Goal: Information Seeking & Learning: Learn about a topic

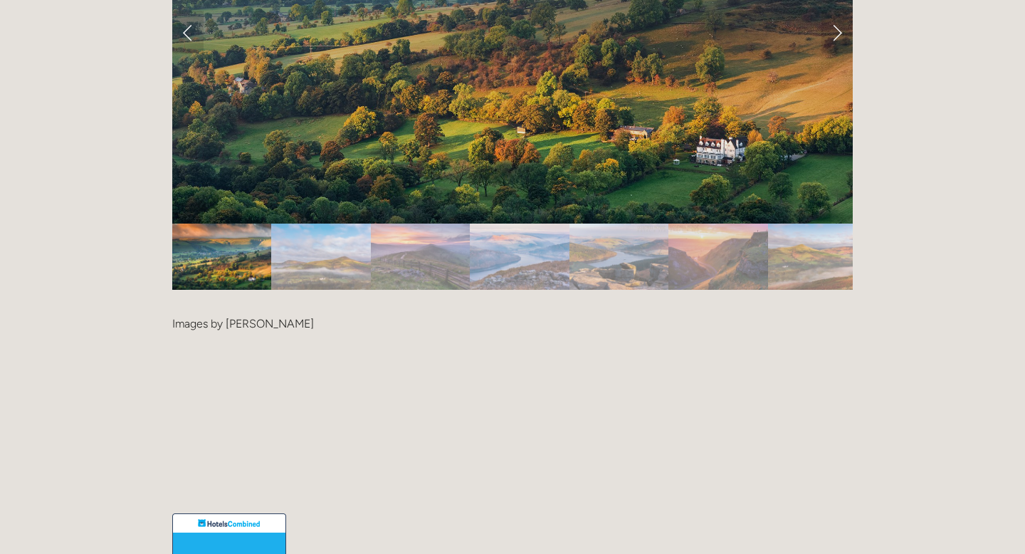
scroll to position [3095, 0]
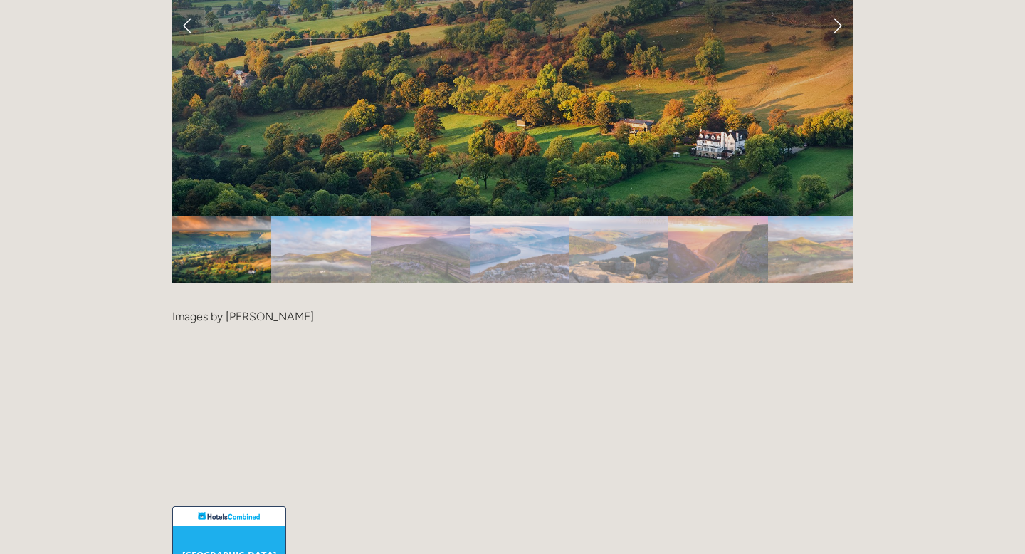
click at [338, 216] on img "Slide 2" at bounding box center [320, 249] width 99 height 66
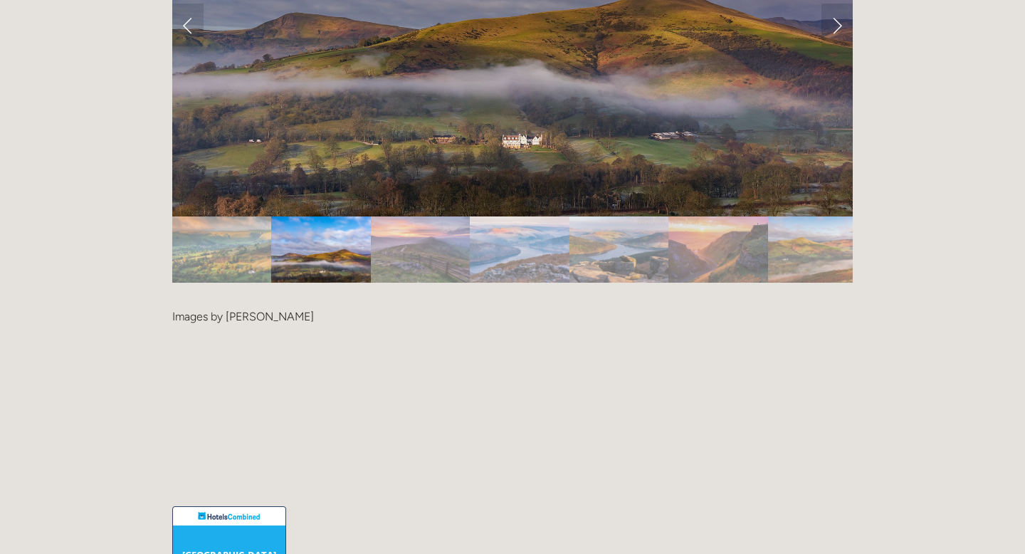
click at [433, 216] on img "Slide 3" at bounding box center [420, 249] width 99 height 66
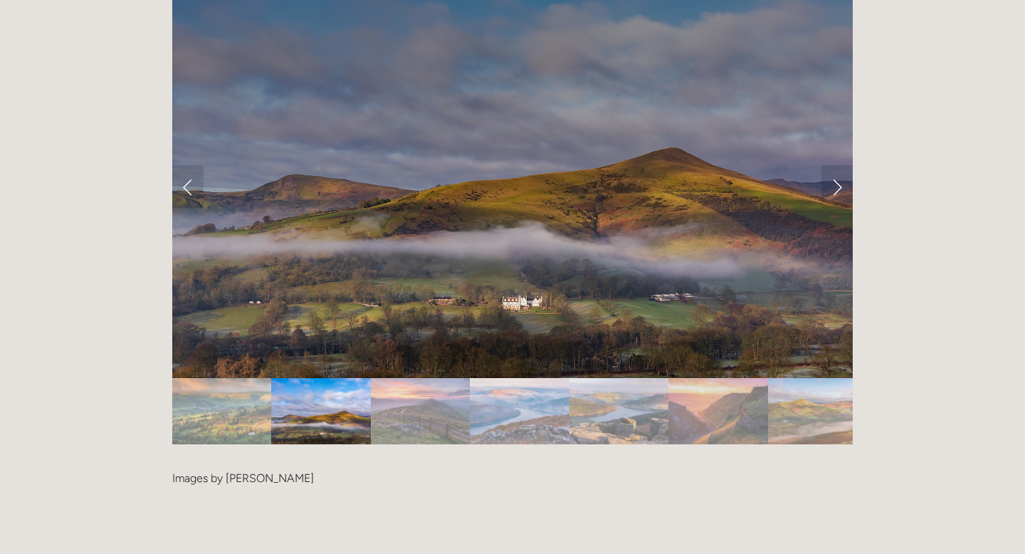
scroll to position [2799, 0]
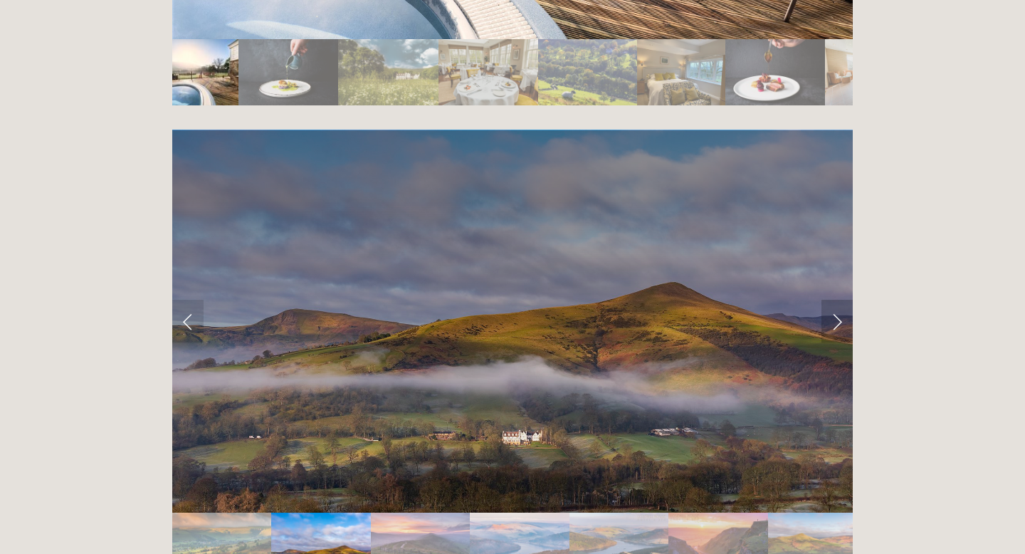
click at [830, 300] on link "Next Slide" at bounding box center [837, 321] width 31 height 43
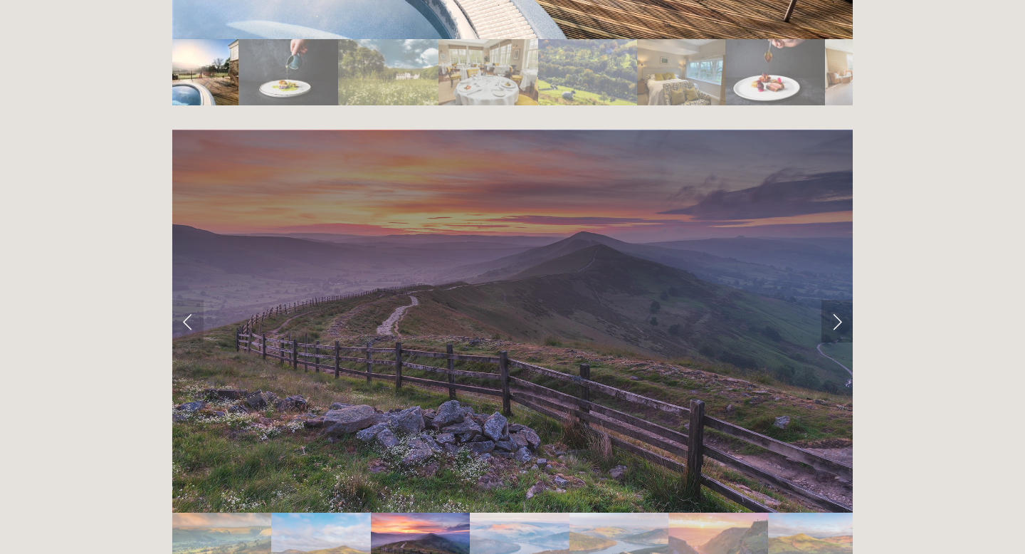
click at [832, 300] on link "Next Slide" at bounding box center [837, 321] width 31 height 43
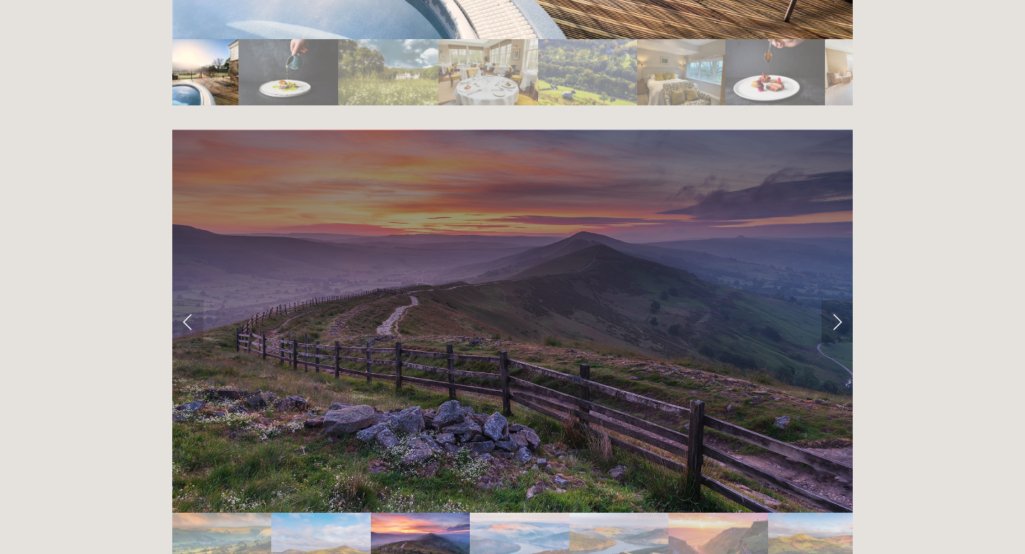
click at [833, 300] on link "Next Slide" at bounding box center [837, 321] width 31 height 43
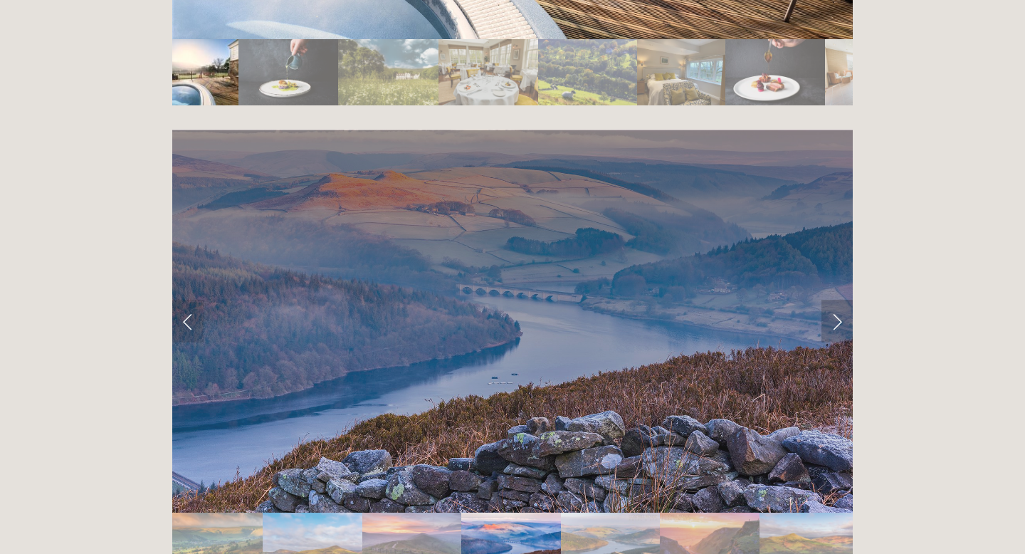
click at [833, 300] on link "Next Slide" at bounding box center [837, 321] width 31 height 43
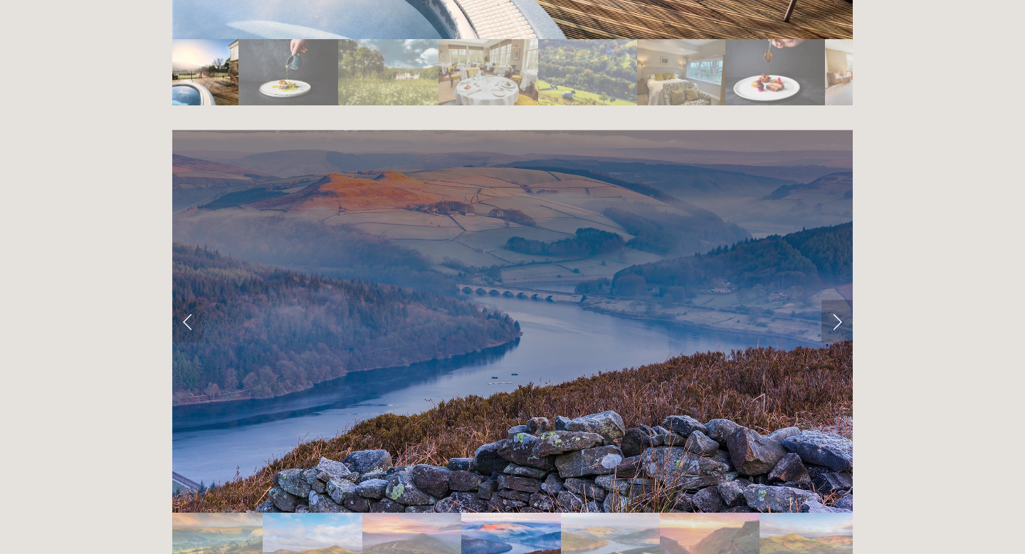
click at [833, 300] on link "Next Slide" at bounding box center [837, 321] width 31 height 43
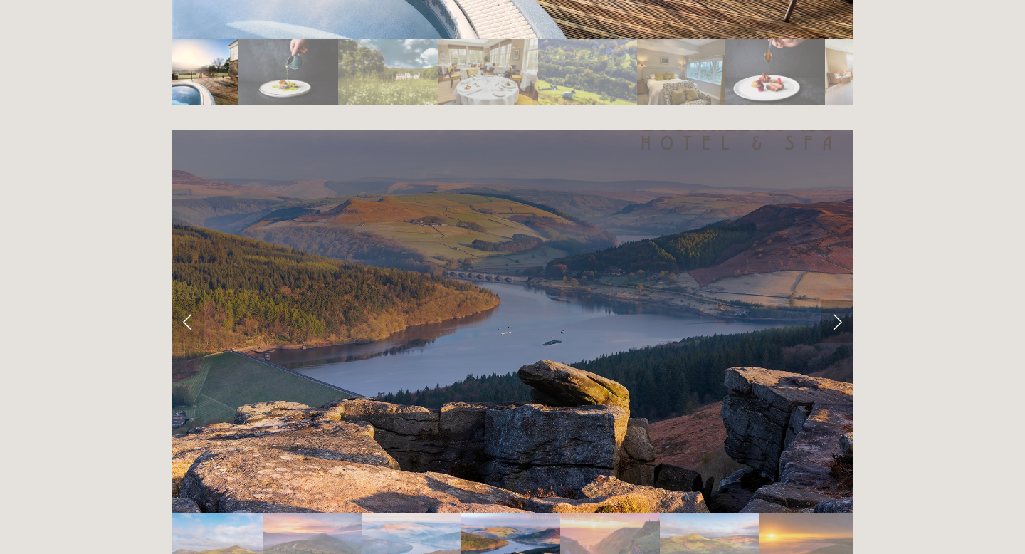
click at [833, 300] on link "Next Slide" at bounding box center [837, 321] width 31 height 43
click at [832, 300] on link "Next Slide" at bounding box center [837, 321] width 31 height 43
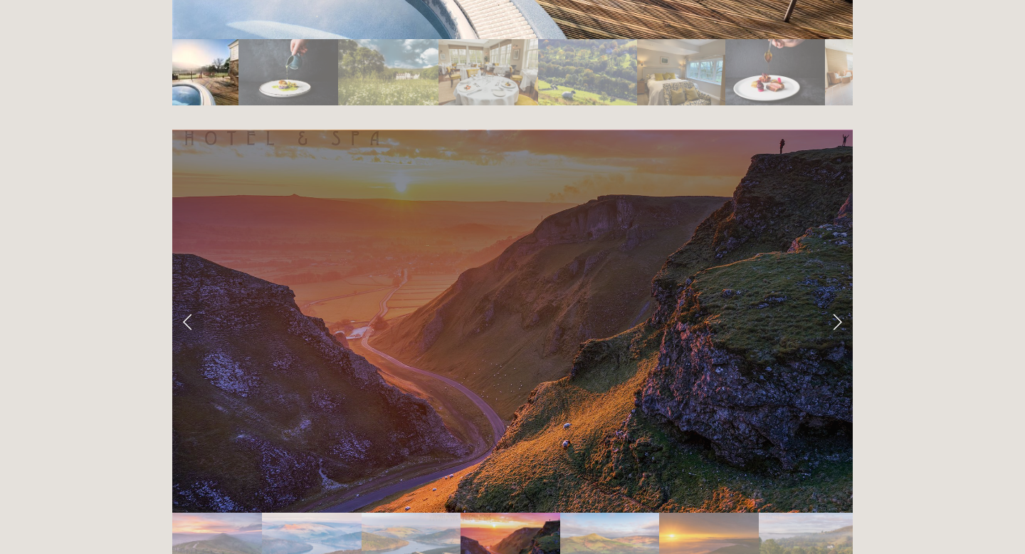
click at [839, 300] on link "Next Slide" at bounding box center [837, 321] width 31 height 43
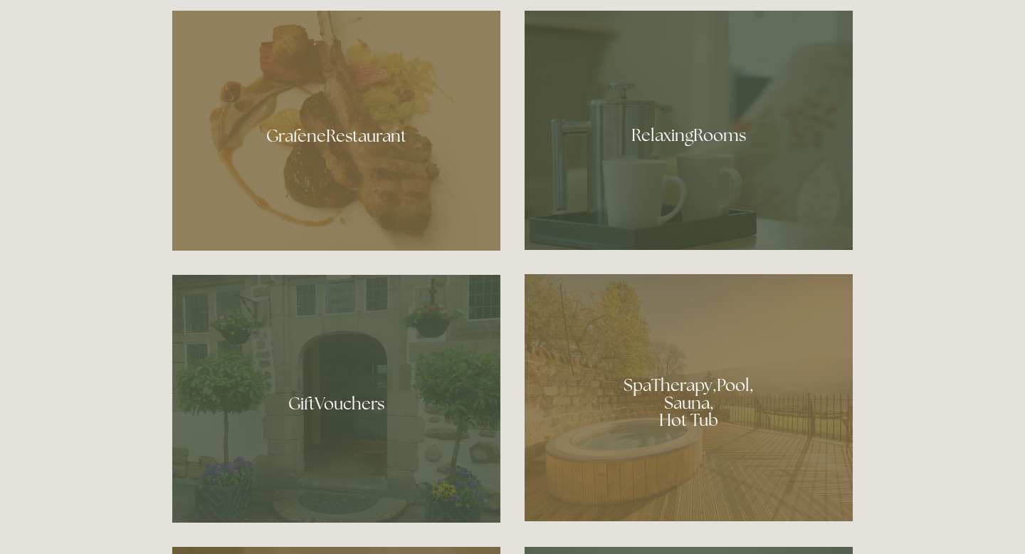
scroll to position [887, 0]
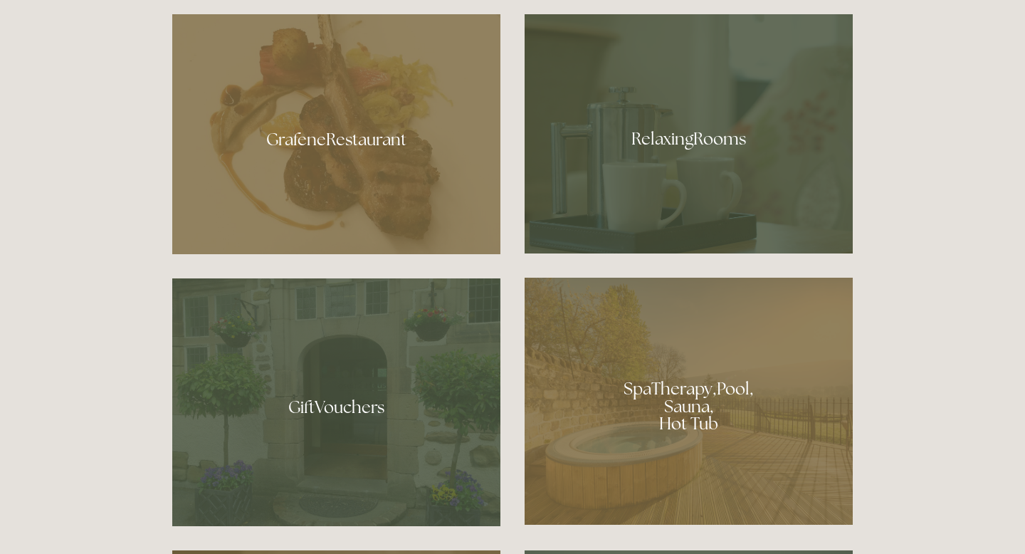
click at [354, 125] on div at bounding box center [336, 134] width 328 height 240
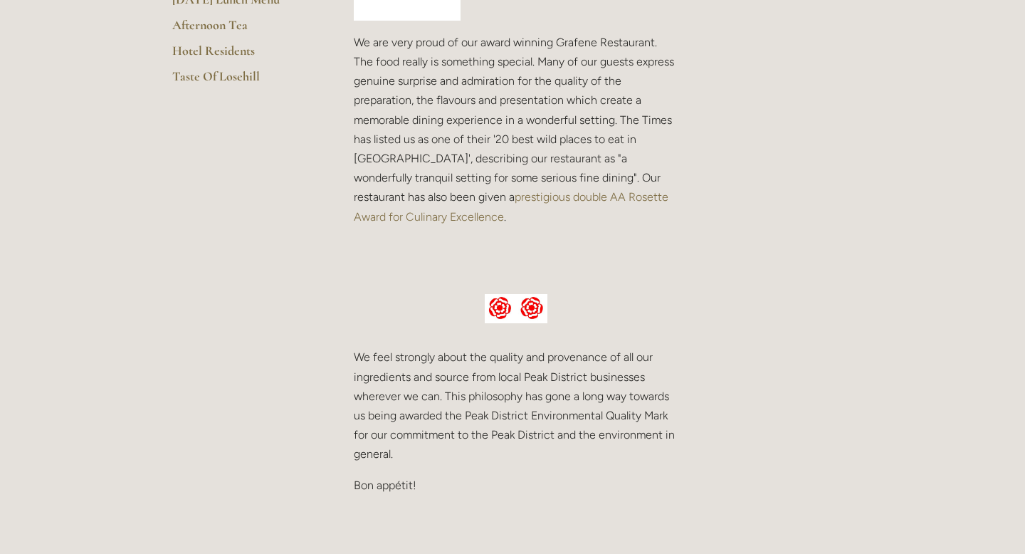
scroll to position [230, 0]
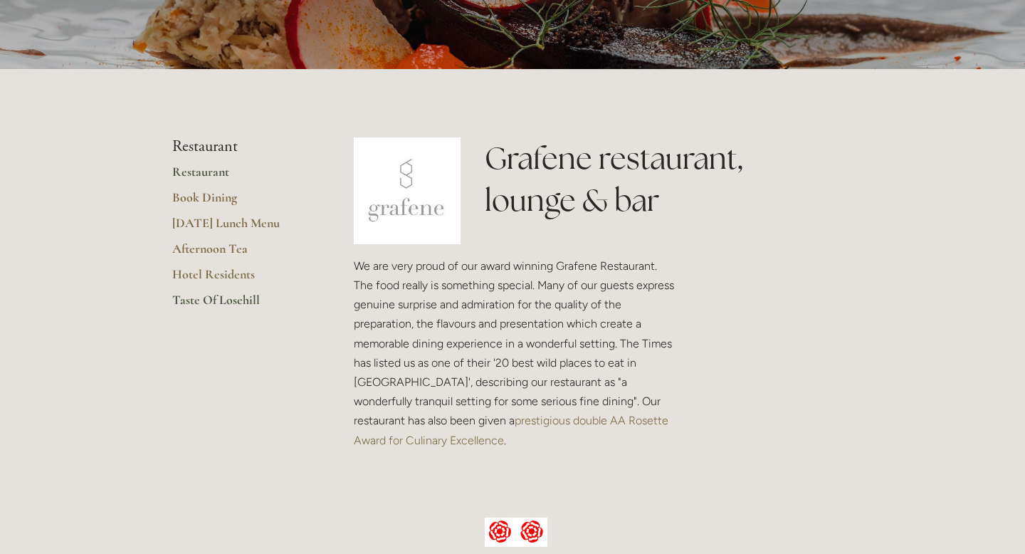
click at [240, 298] on link "Taste Of Losehill" at bounding box center [240, 305] width 136 height 26
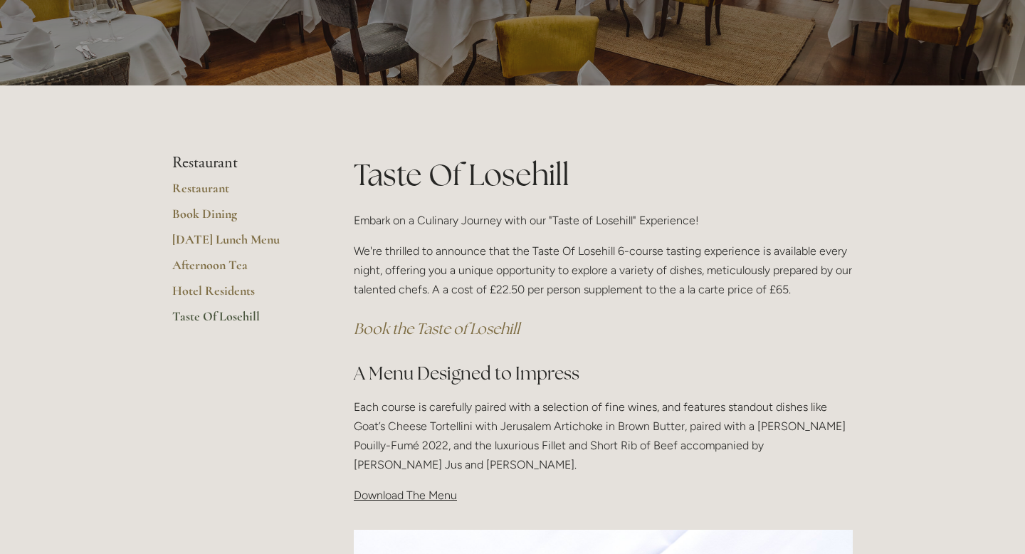
scroll to position [130, 0]
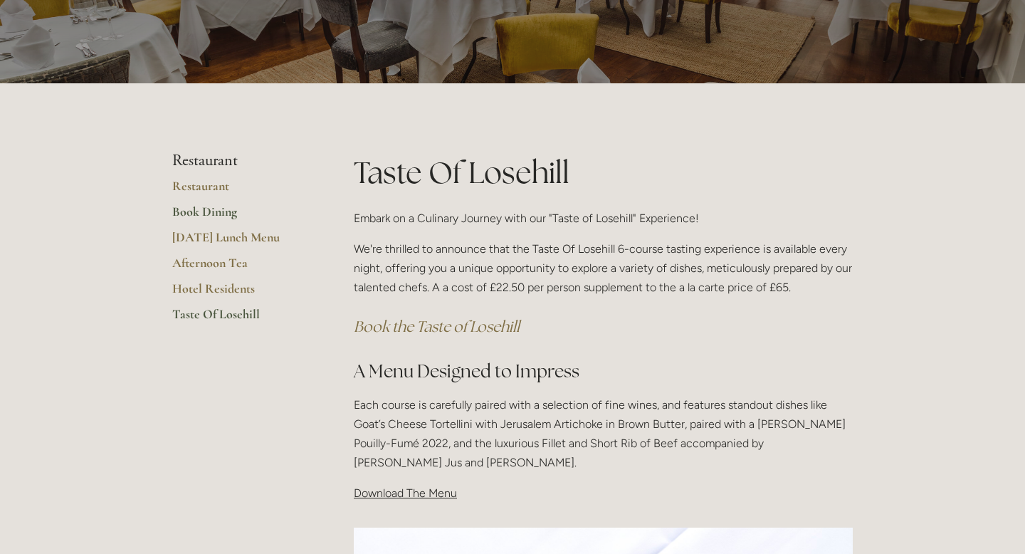
click at [215, 213] on link "Book Dining" at bounding box center [240, 217] width 136 height 26
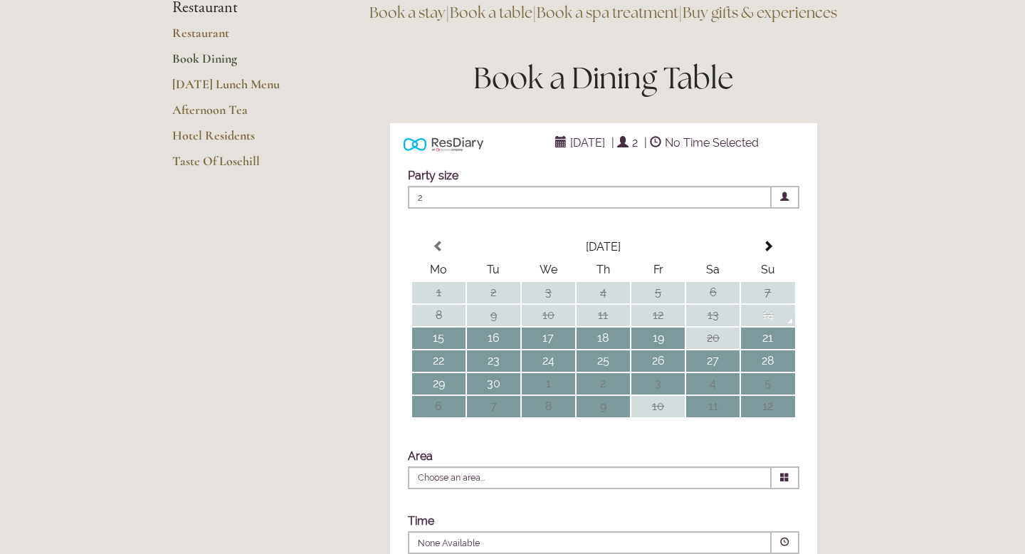
scroll to position [10, 0]
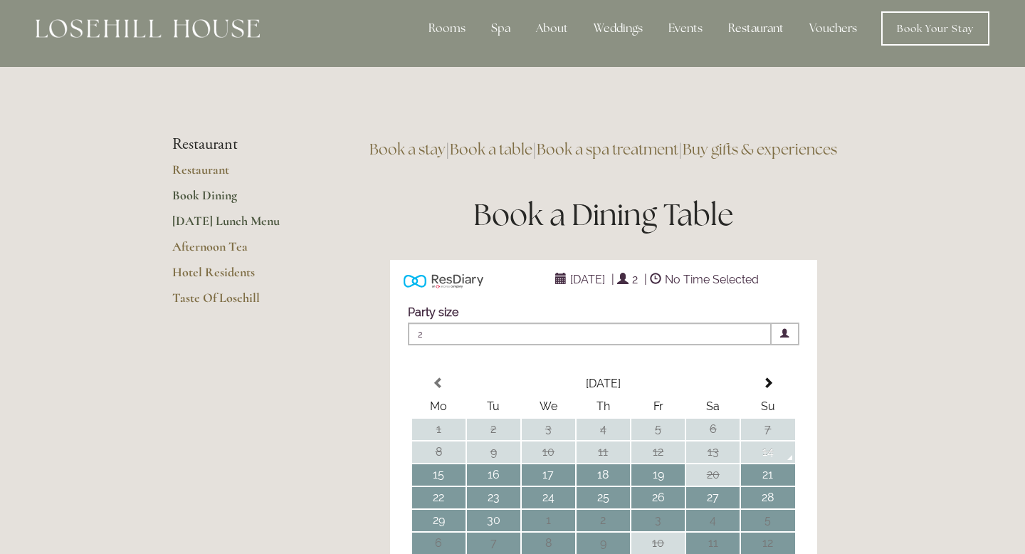
click at [229, 221] on link "[DATE] Lunch Menu" at bounding box center [240, 226] width 136 height 26
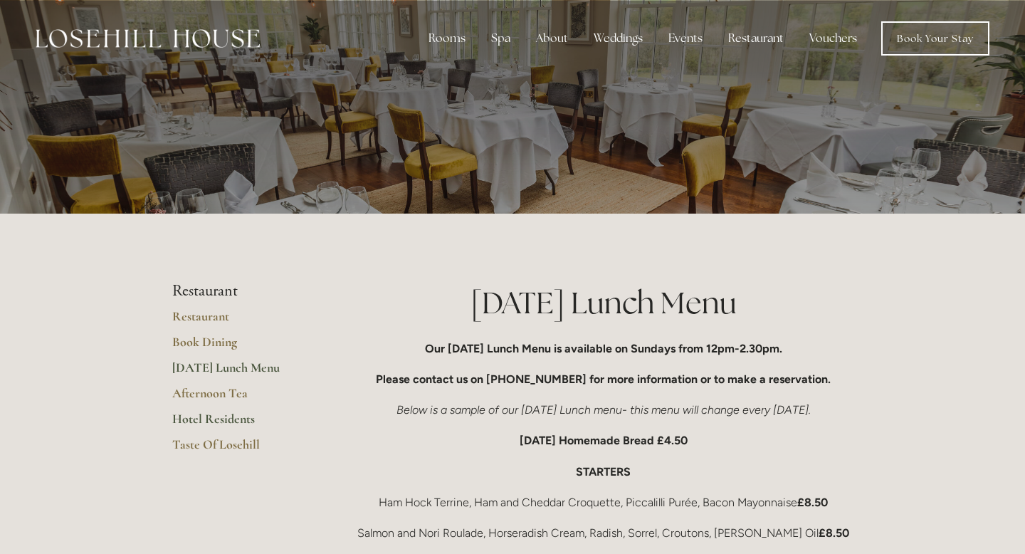
click at [209, 417] on link "Hotel Residents" at bounding box center [240, 424] width 136 height 26
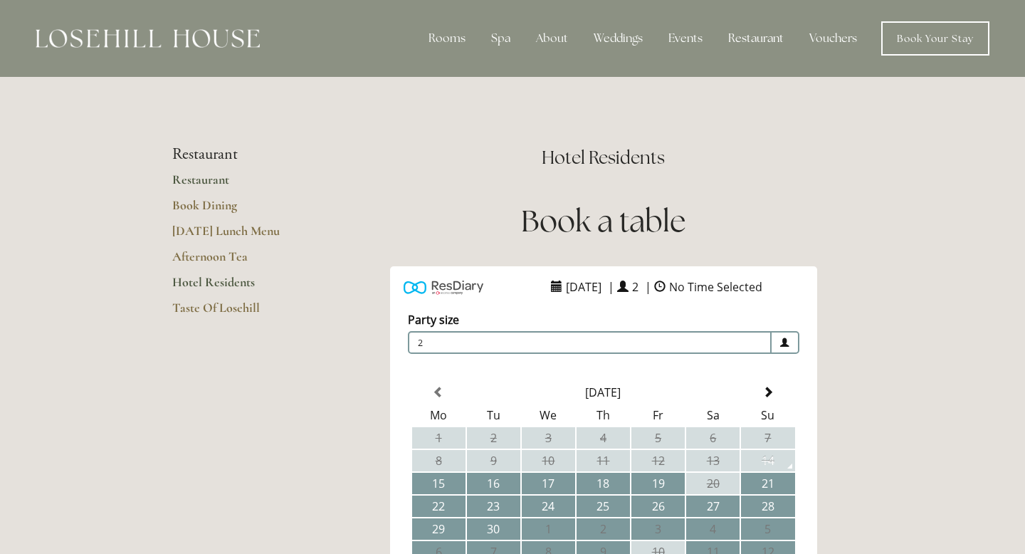
click at [202, 175] on link "Restaurant" at bounding box center [240, 185] width 136 height 26
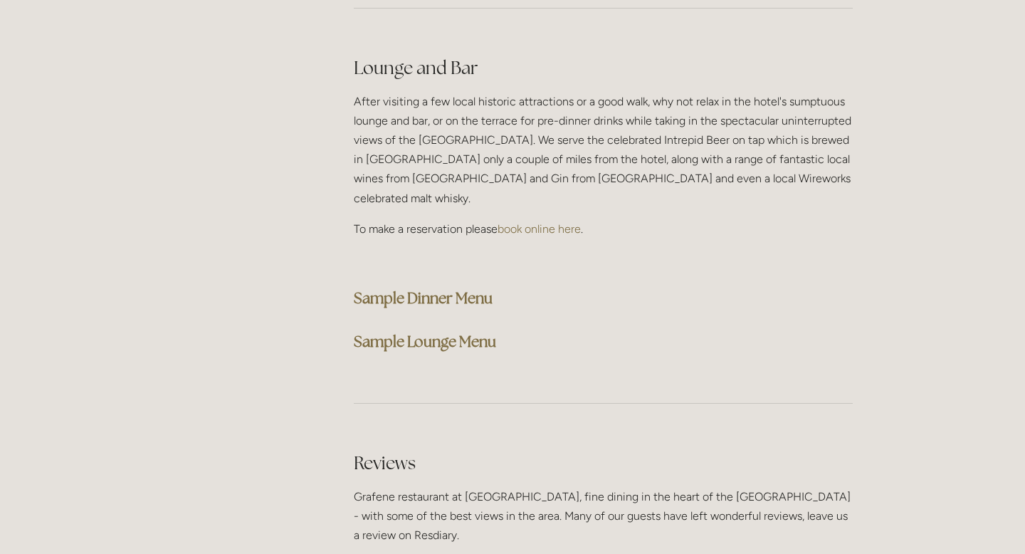
scroll to position [3571, 0]
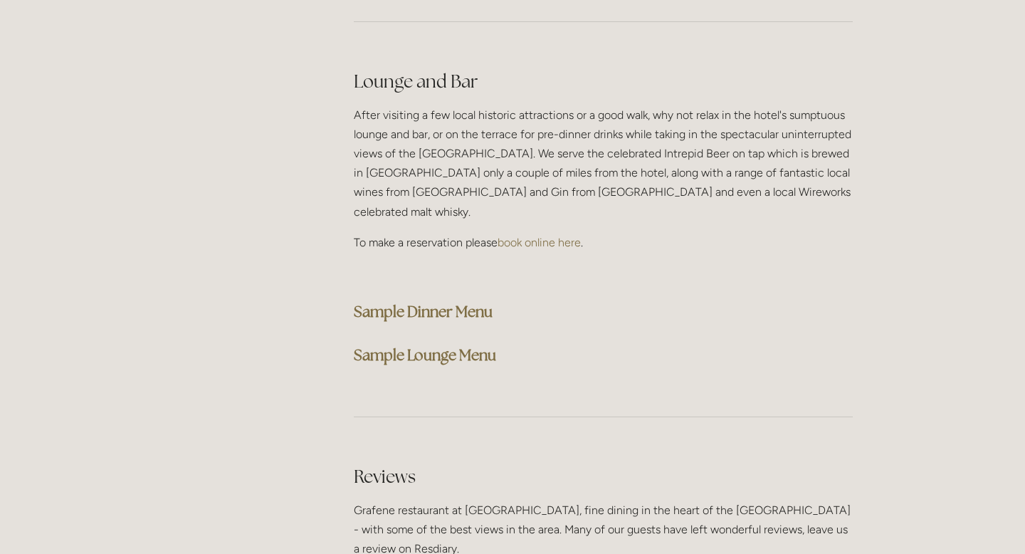
click at [451, 302] on strong "Sample Dinner Menu" at bounding box center [423, 311] width 139 height 19
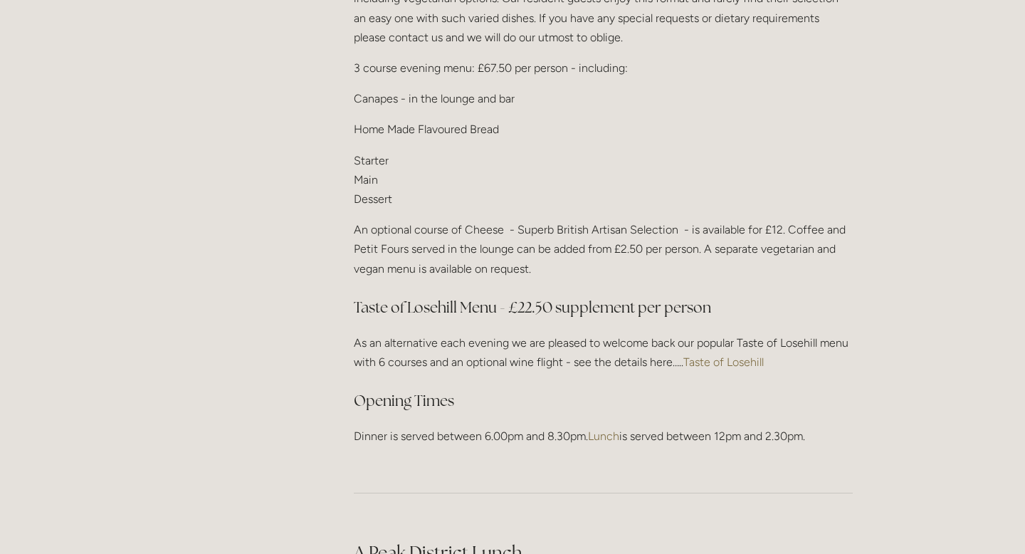
scroll to position [1802, 0]
click at [713, 360] on link "Taste of Losehill" at bounding box center [724, 361] width 80 height 14
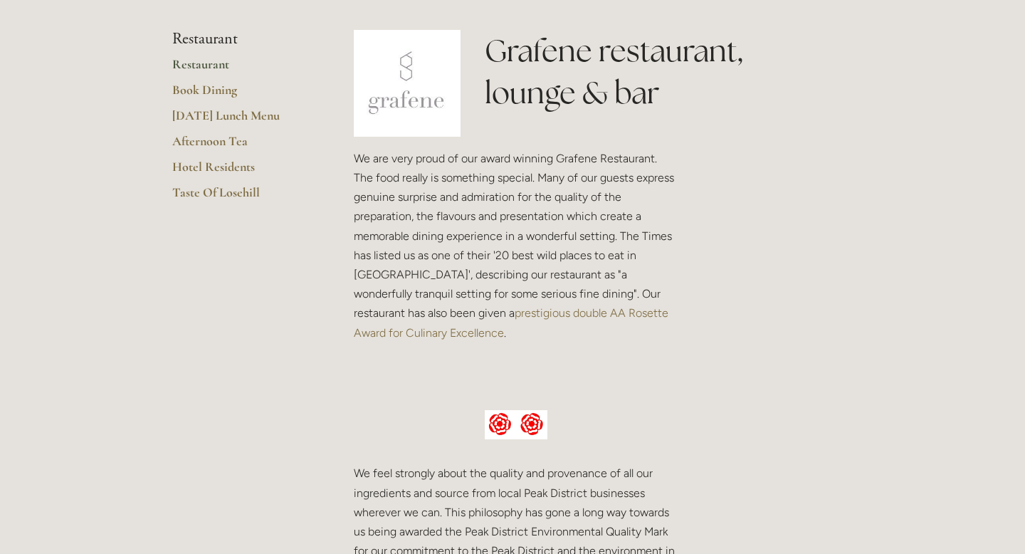
scroll to position [0, 0]
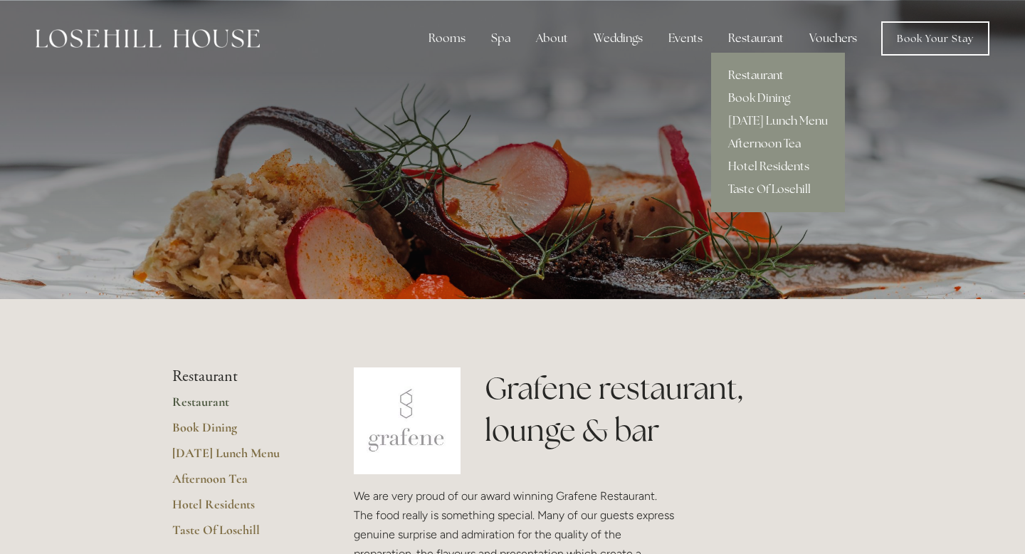
click at [762, 138] on link "Afternoon Tea" at bounding box center [778, 143] width 134 height 23
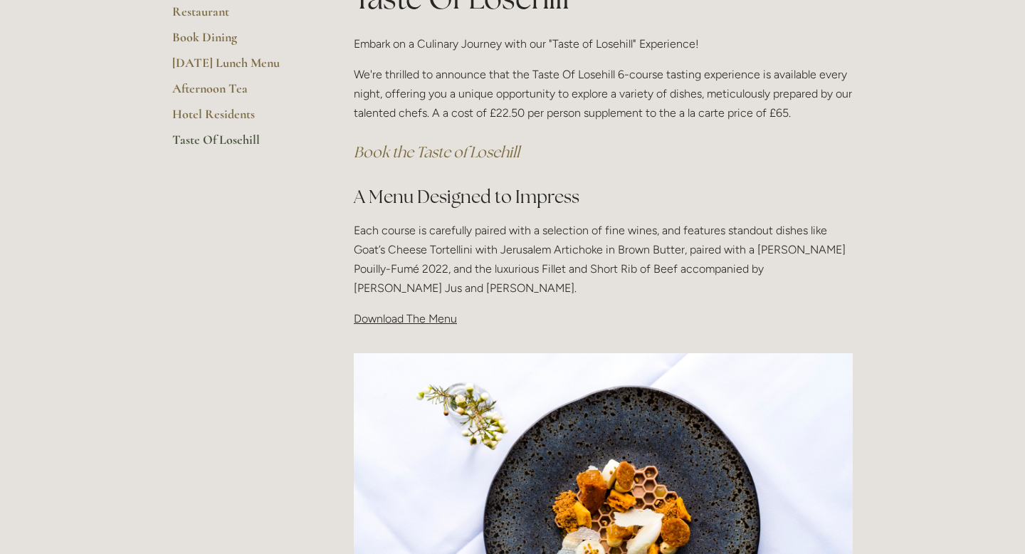
scroll to position [303, 0]
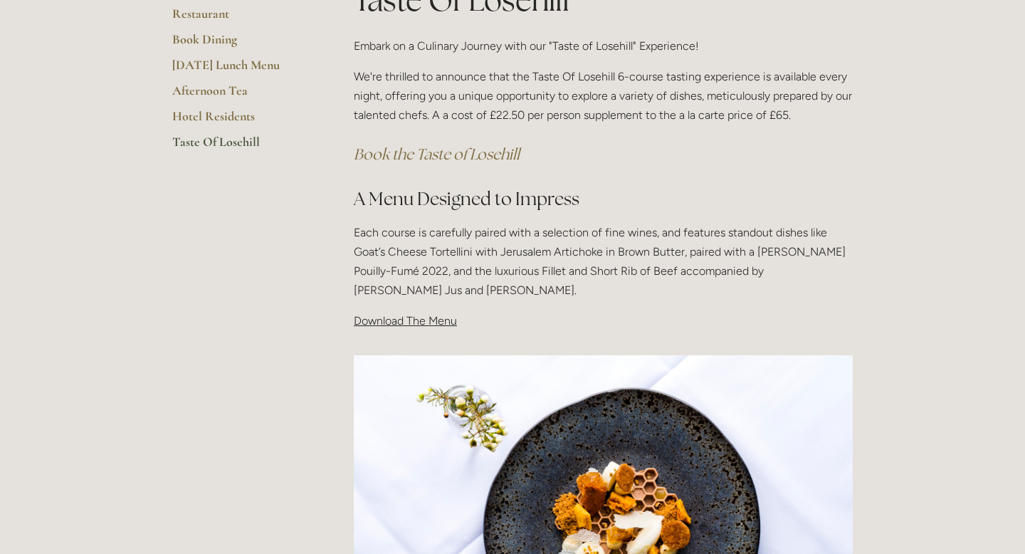
click at [384, 324] on span "Download The Menu" at bounding box center [405, 321] width 103 height 14
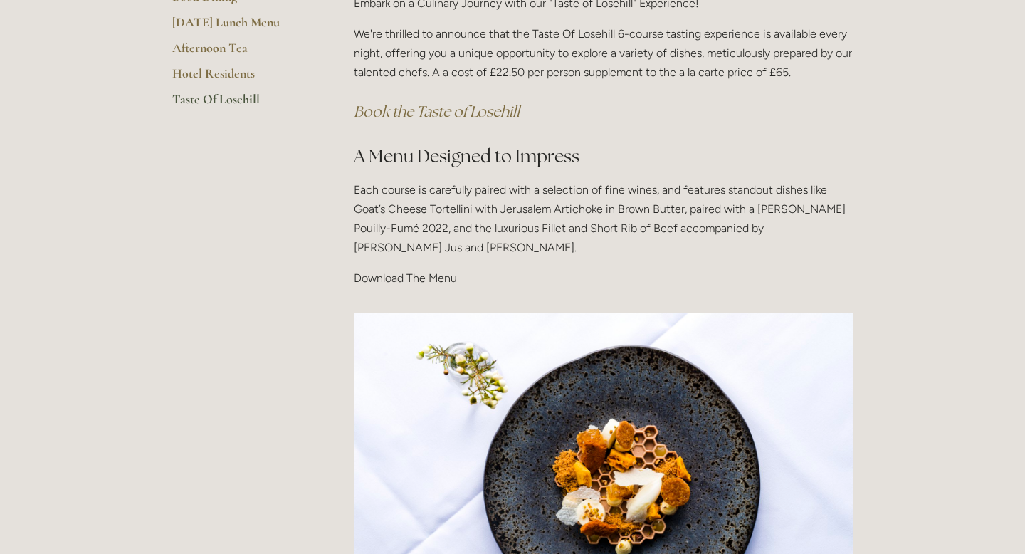
scroll to position [0, 0]
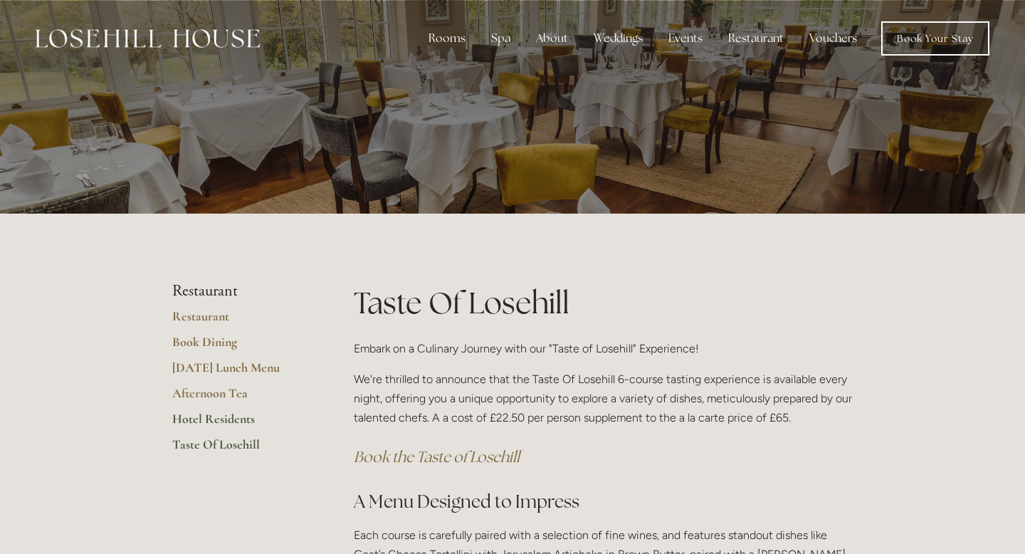
click at [231, 417] on link "Hotel Residents" at bounding box center [240, 424] width 136 height 26
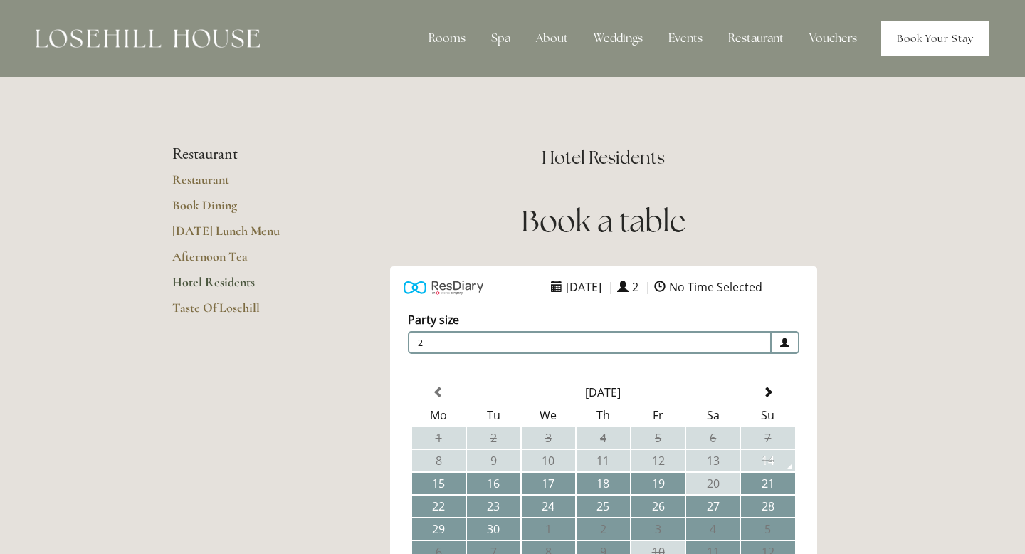
click at [922, 45] on link "Book Your Stay" at bounding box center [936, 38] width 108 height 34
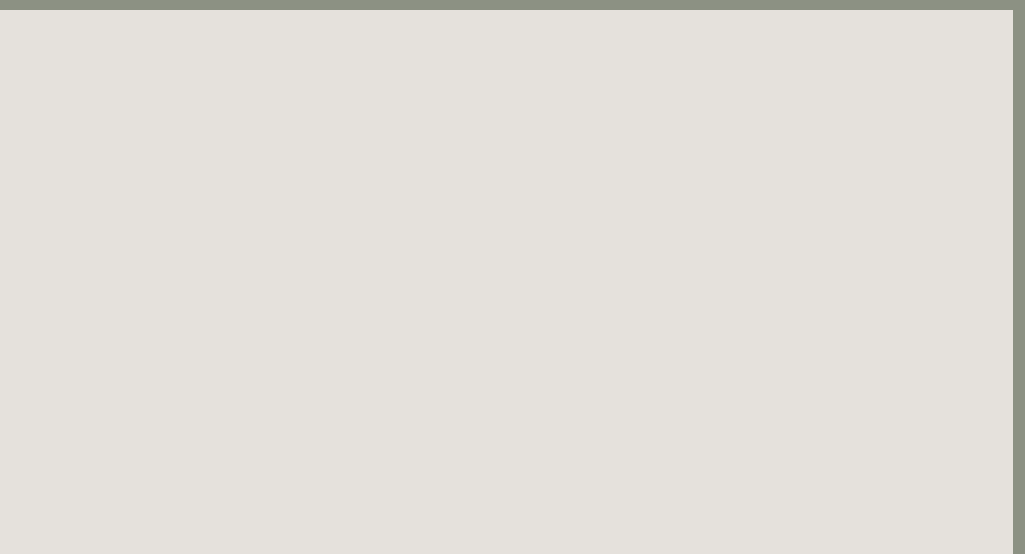
scroll to position [0, 12]
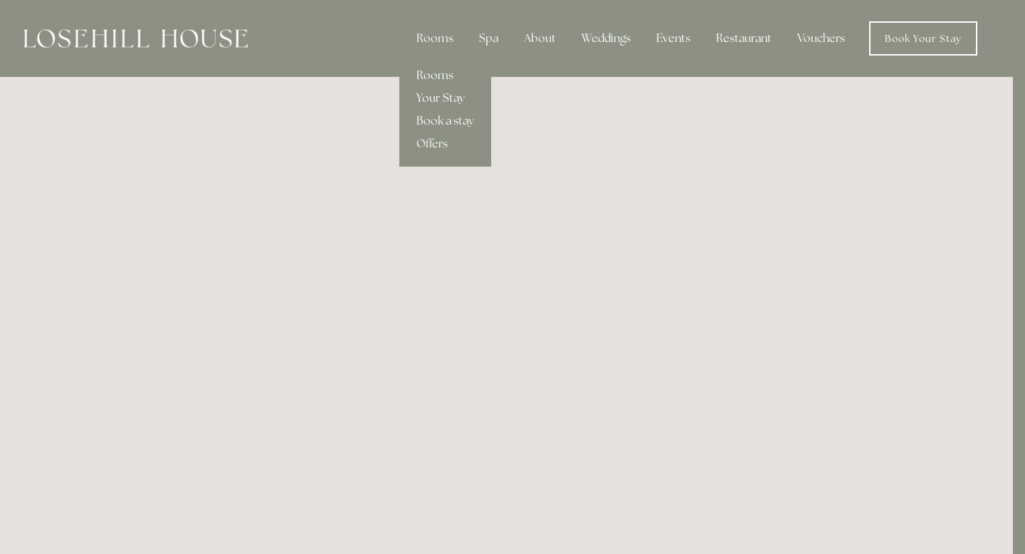
click at [442, 98] on link "Your Stay" at bounding box center [445, 98] width 92 height 23
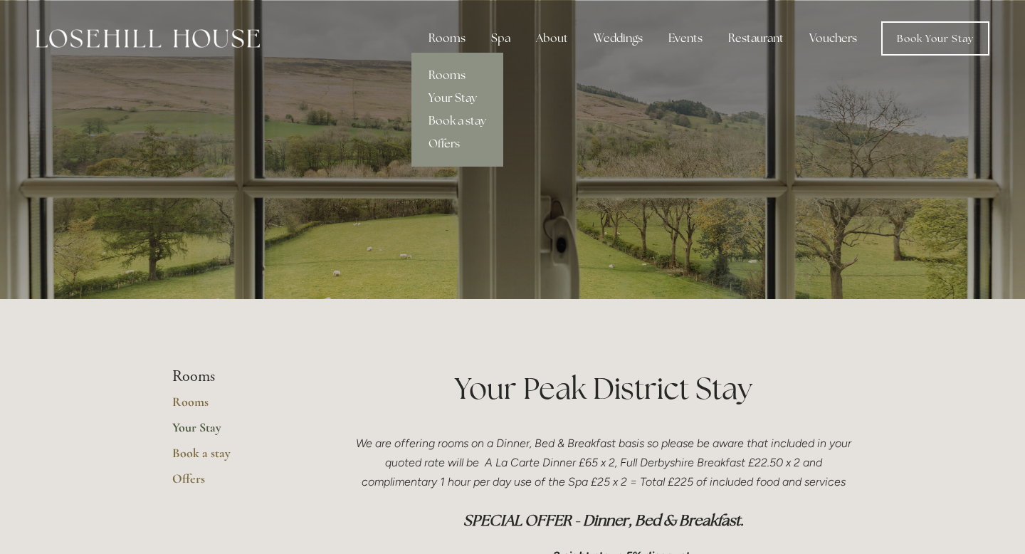
click at [454, 66] on link "Rooms" at bounding box center [458, 75] width 92 height 23
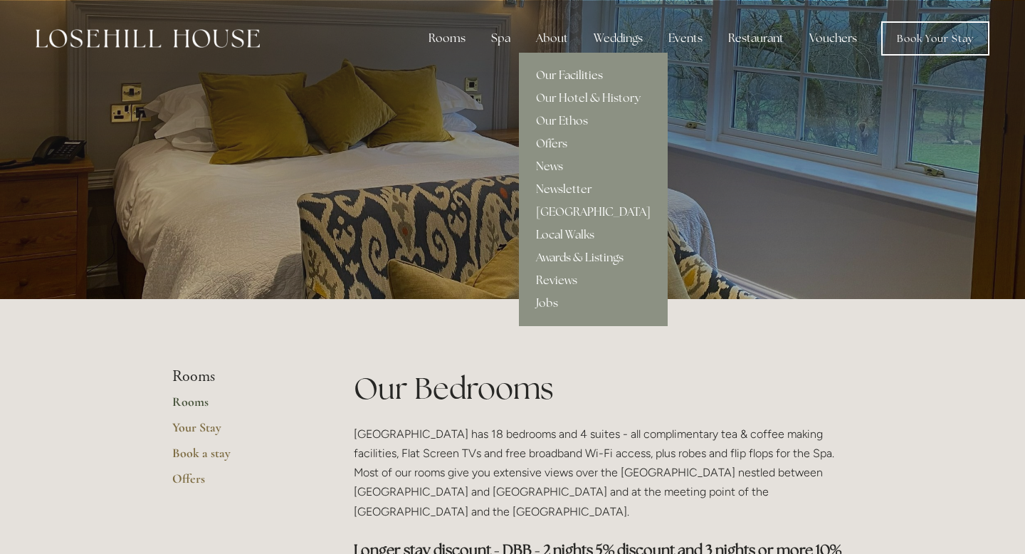
click at [574, 75] on link "Our Facilities" at bounding box center [593, 75] width 149 height 23
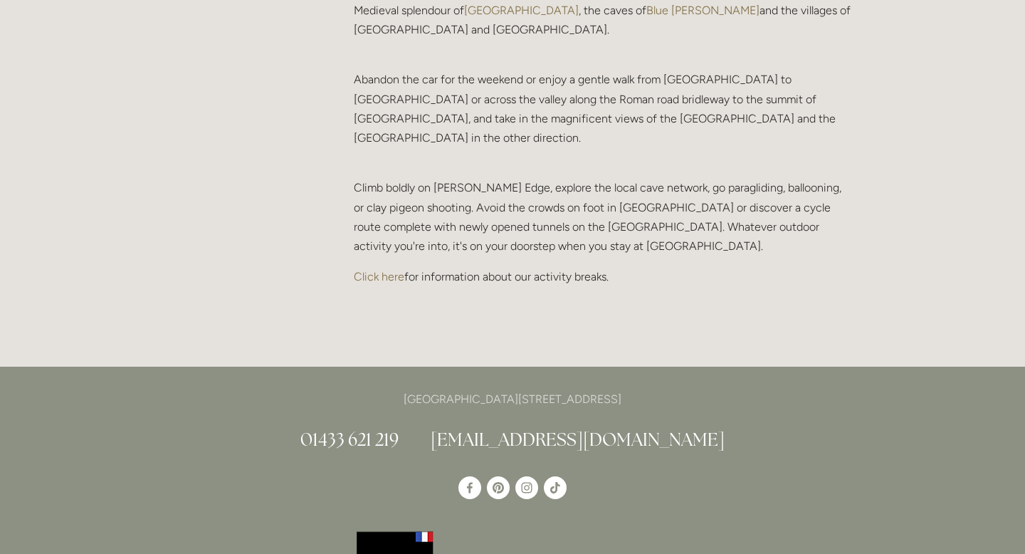
scroll to position [3044, 0]
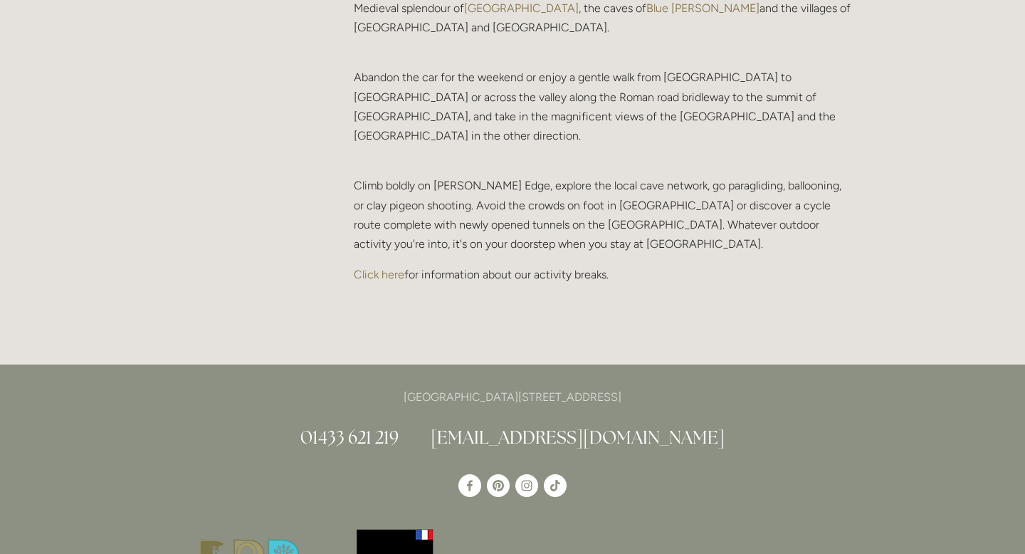
click at [375, 268] on link "Click here" at bounding box center [379, 275] width 51 height 14
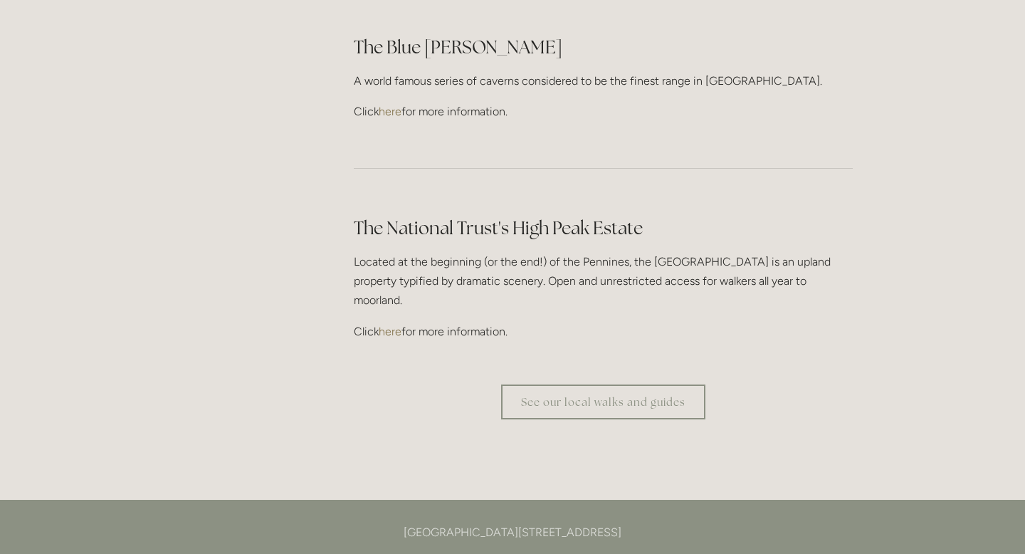
scroll to position [4275, 0]
